Goal: Complete application form

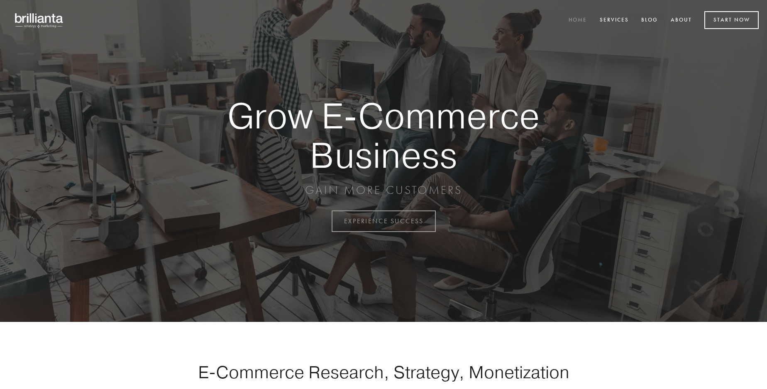
scroll to position [2174, 0]
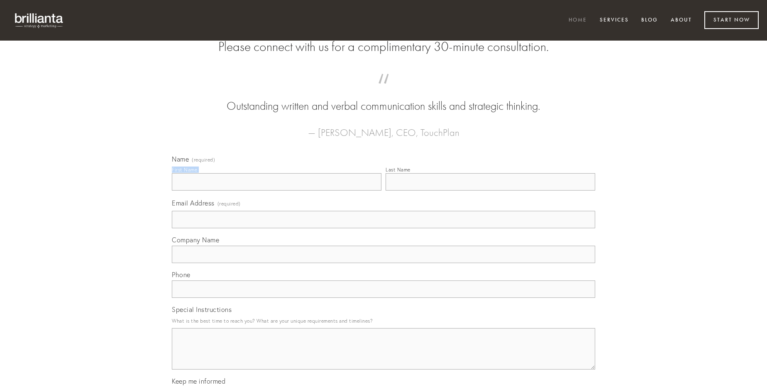
type input "[PERSON_NAME]"
click at [490, 191] on input "Last Name" at bounding box center [489, 181] width 209 height 17
type input "[PERSON_NAME]"
click at [383, 229] on input "Email Address (required)" at bounding box center [383, 219] width 423 height 17
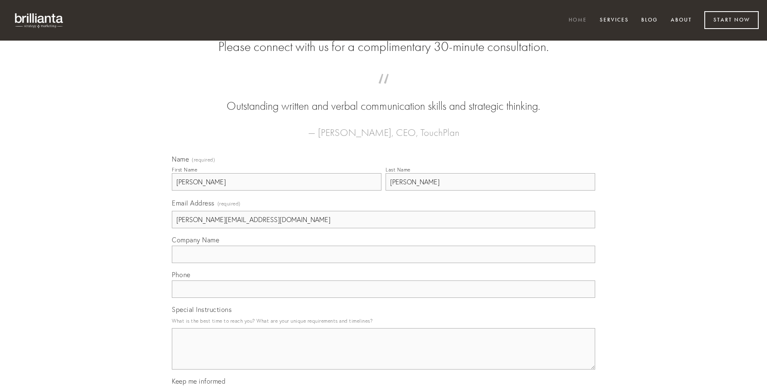
type input "[PERSON_NAME][EMAIL_ADDRESS][DOMAIN_NAME]"
click at [383, 263] on input "Company Name" at bounding box center [383, 254] width 423 height 17
type input "modi"
click at [383, 298] on input "text" at bounding box center [383, 289] width 423 height 17
click at [383, 357] on textarea "Special Instructions" at bounding box center [383, 349] width 423 height 41
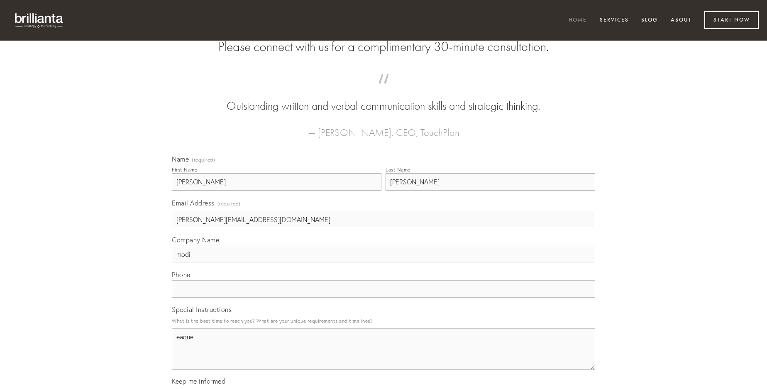
type textarea "eaque"
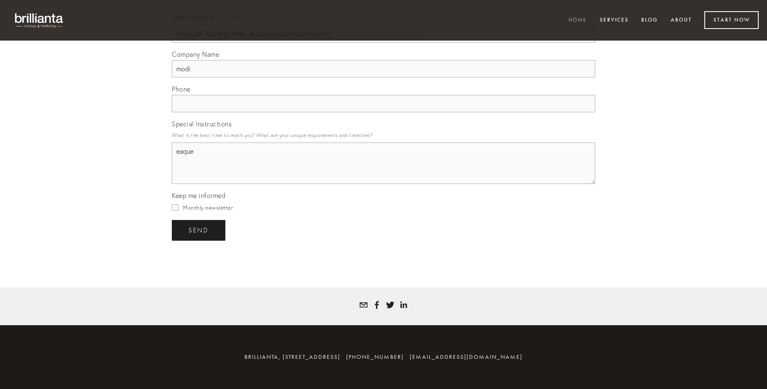
click at [199, 230] on span "send" at bounding box center [198, 230] width 20 height 7
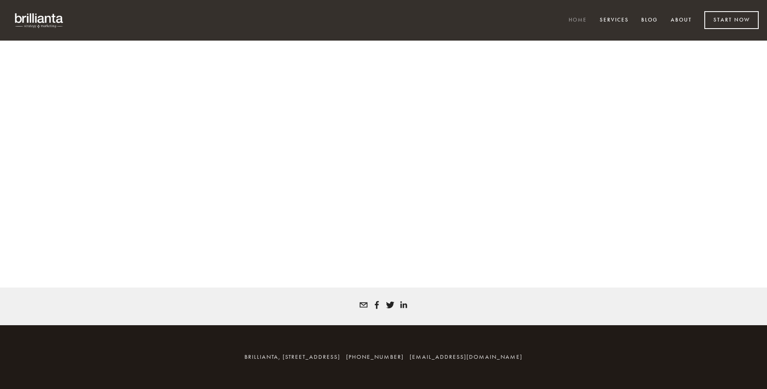
scroll to position [2163, 0]
